Goal: Information Seeking & Learning: Learn about a topic

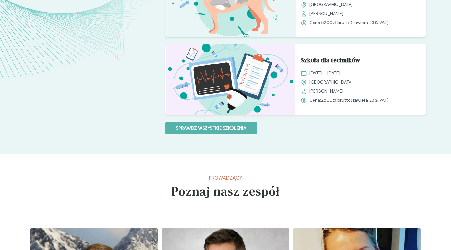
scroll to position [599, 0]
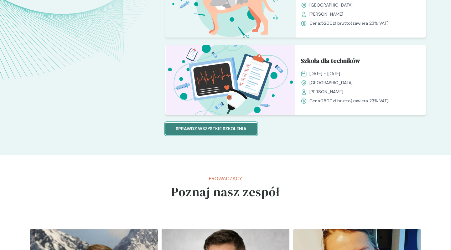
click at [225, 130] on p "Sprawdz wszystkie szkolenia" at bounding box center [211, 129] width 71 height 7
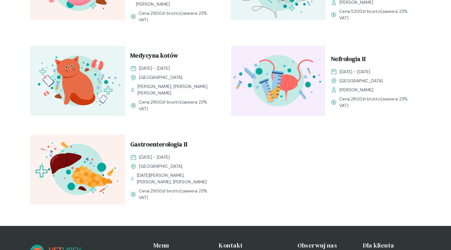
scroll to position [727, 0]
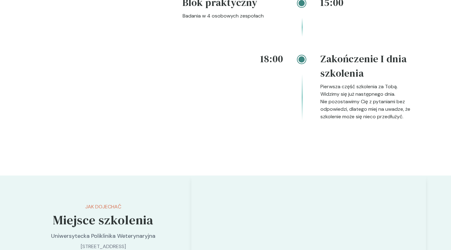
scroll to position [1018, 0]
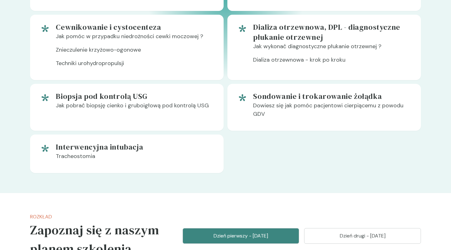
scroll to position [580, 0]
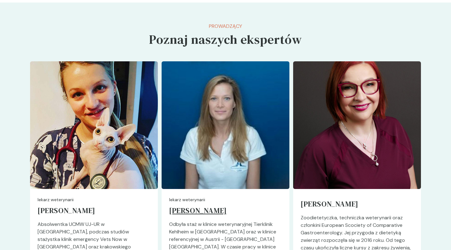
scroll to position [1715, 0]
